Goal: Information Seeking & Learning: Learn about a topic

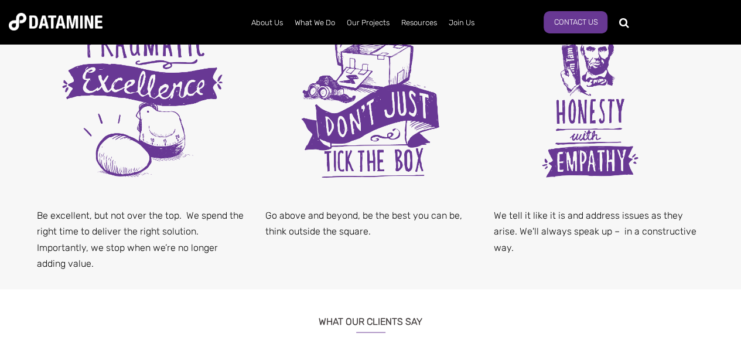
scroll to position [863, 0]
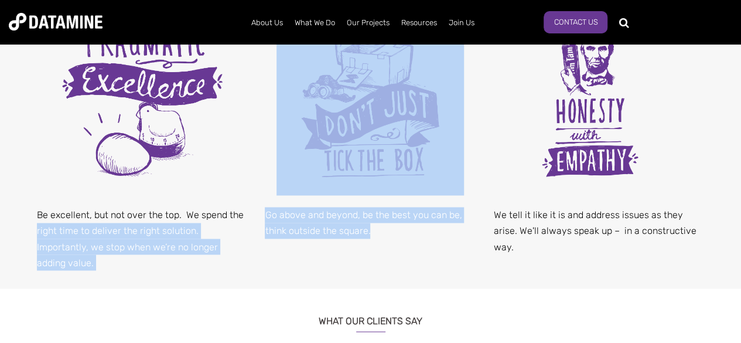
drag, startPoint x: 377, startPoint y: 231, endPoint x: 255, endPoint y: 216, distance: 123.4
click at [289, 220] on p "Go above and beyond, be the best you can be, think outside the square." at bounding box center [370, 223] width 211 height 32
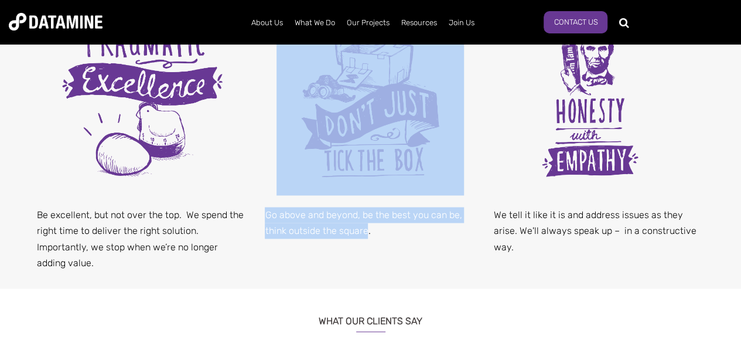
drag, startPoint x: 367, startPoint y: 230, endPoint x: 360, endPoint y: 141, distance: 89.3
click at [360, 141] on div "Go above and beyond, be the best you can be, think outside the square." at bounding box center [370, 132] width 228 height 248
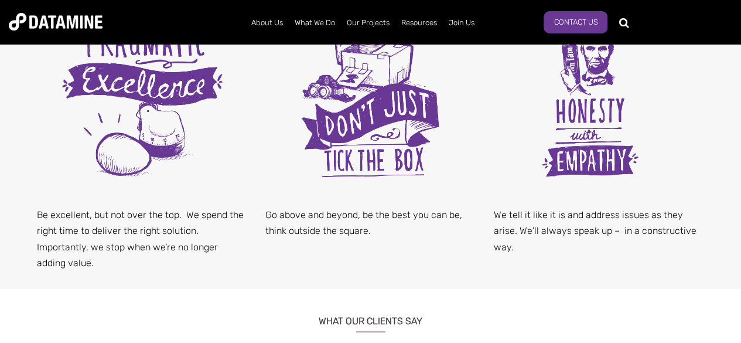
click at [387, 247] on div "Go above and beyond, be the best you can be, think outside the square." at bounding box center [370, 132] width 228 height 248
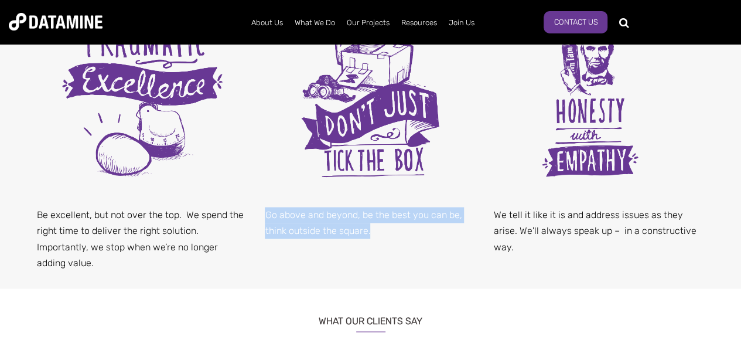
drag, startPoint x: 390, startPoint y: 227, endPoint x: 265, endPoint y: 216, distance: 125.8
click at [265, 216] on p "Go above and beyond, be the best you can be, think outside the square." at bounding box center [370, 223] width 211 height 32
copy p "Go above and beyond, be the best you can be, think outside the square."
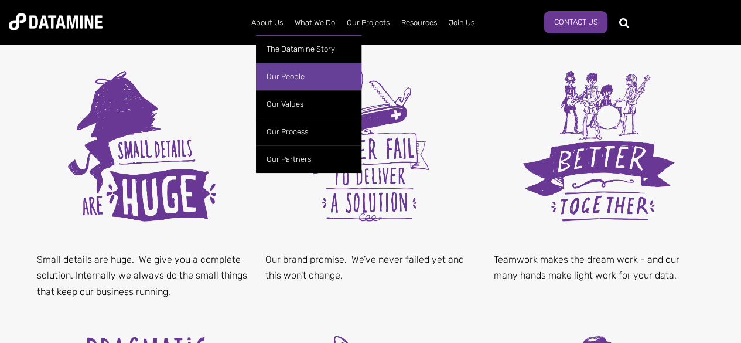
scroll to position [536, 0]
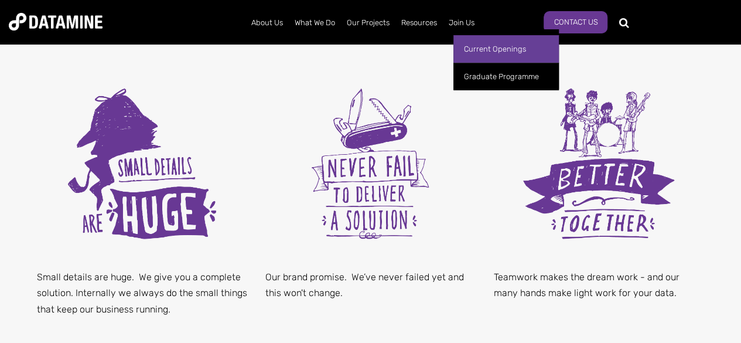
click at [477, 51] on link "Current Openings" at bounding box center [505, 49] width 105 height 28
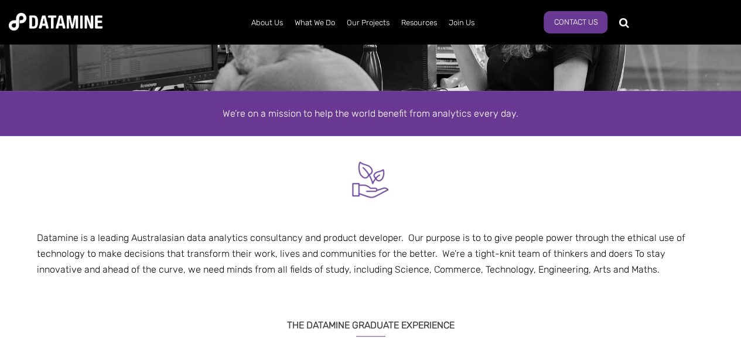
scroll to position [128, 0]
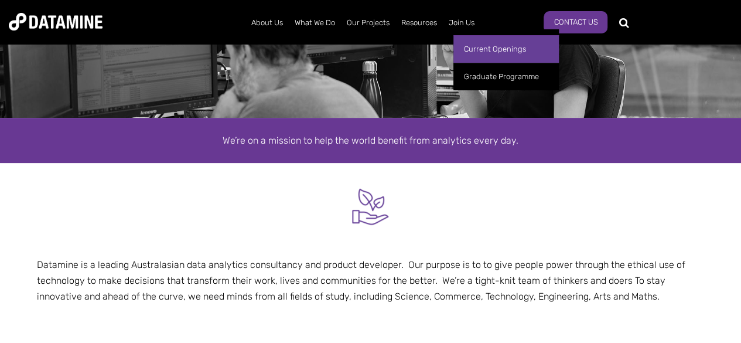
click at [477, 51] on link "Current Openings" at bounding box center [505, 49] width 105 height 28
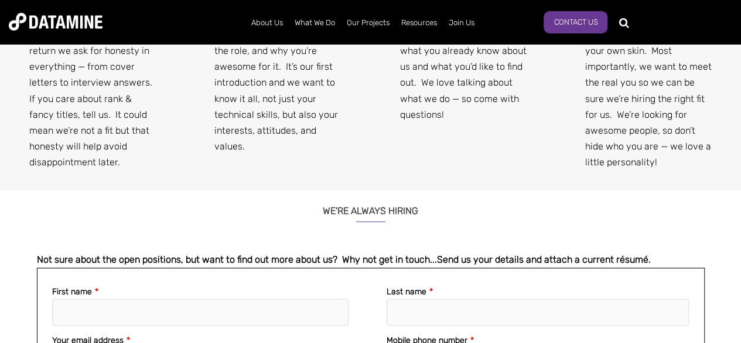
scroll to position [1323, 0]
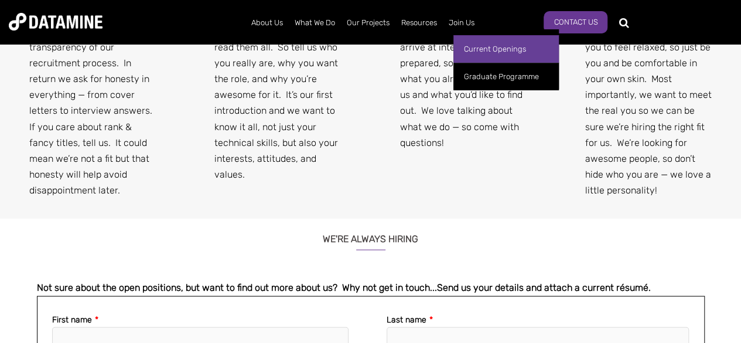
click at [475, 49] on link "Current Openings" at bounding box center [505, 49] width 105 height 28
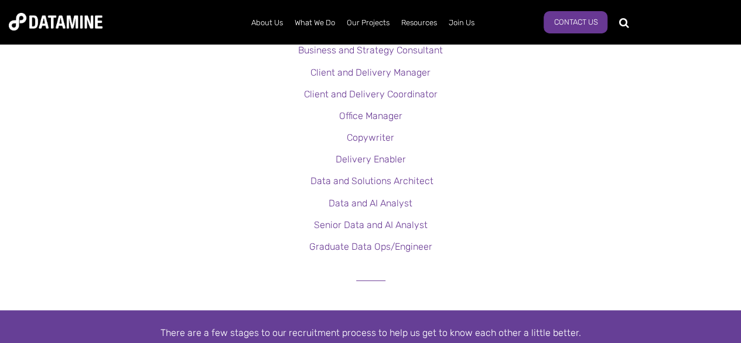
scroll to position [347, 0]
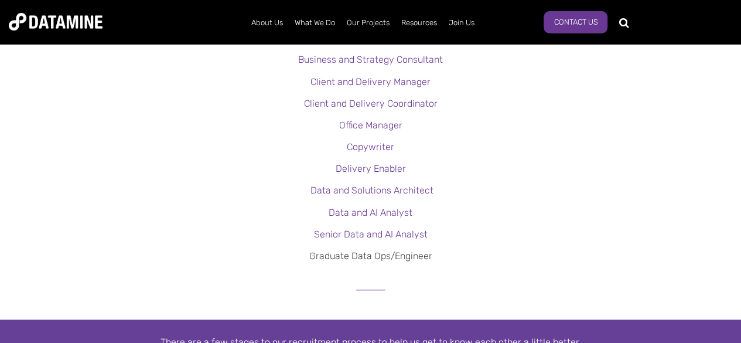
click at [383, 254] on link "Graduate Data Ops/Engineer" at bounding box center [370, 255] width 123 height 11
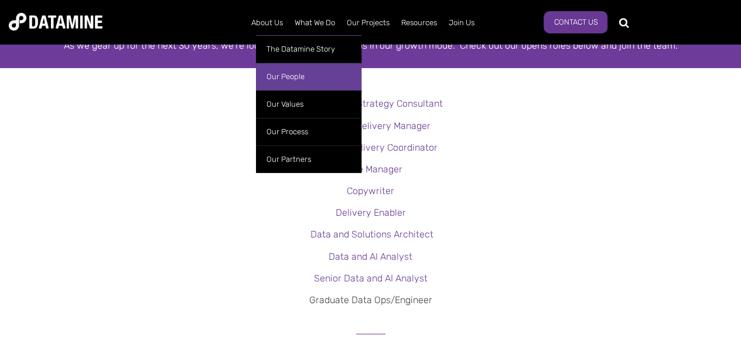
scroll to position [296, 0]
